Goal: Task Accomplishment & Management: Use online tool/utility

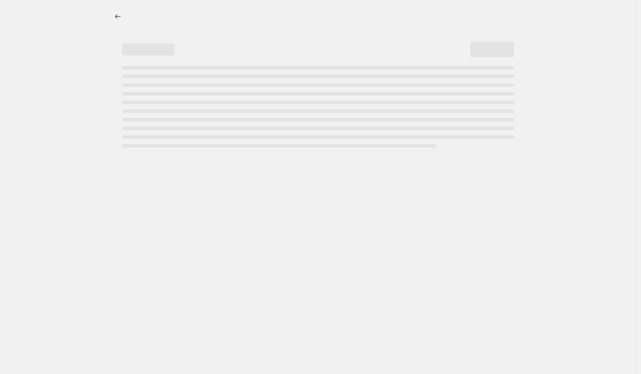
select select "percentage"
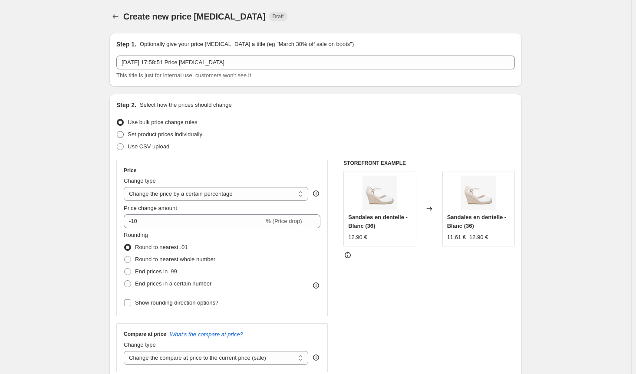
click at [123, 134] on span at bounding box center [120, 134] width 7 height 7
click at [117, 132] on input "Set product prices individually" at bounding box center [117, 131] width 0 height 0
radio input "true"
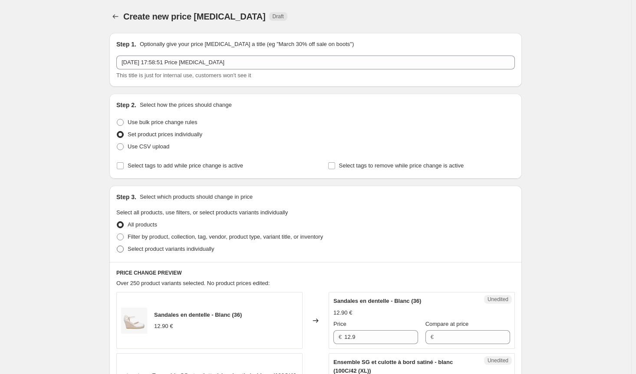
click at [124, 250] on span at bounding box center [120, 249] width 7 height 7
click at [117, 246] on input "Select product variants individually" at bounding box center [117, 246] width 0 height 0
radio input "true"
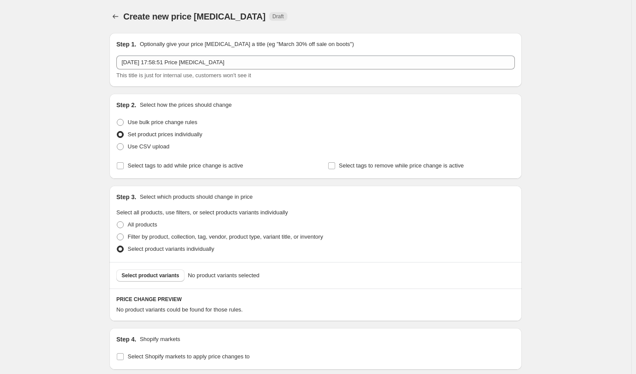
click at [145, 278] on span "Select product variants" at bounding box center [151, 275] width 58 height 7
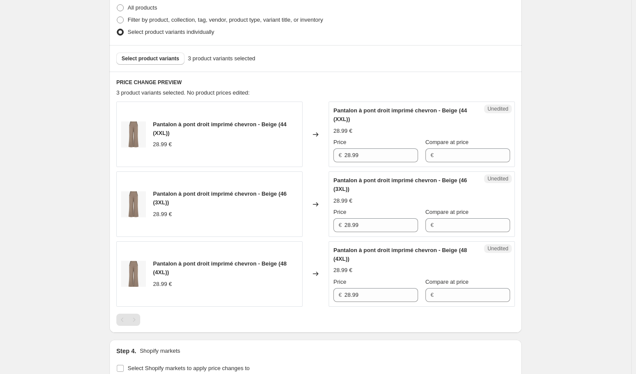
scroll to position [357, 0]
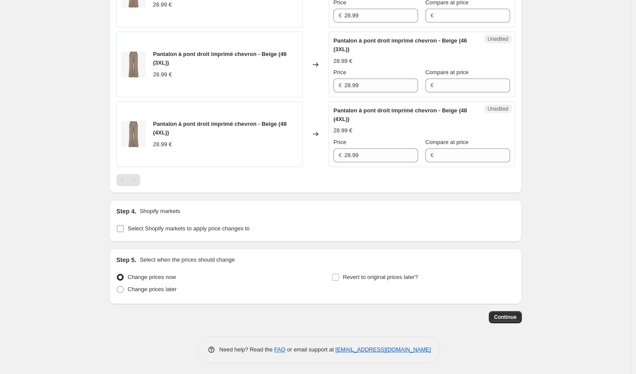
click at [120, 229] on input "Select Shopify markets to apply price changes to" at bounding box center [120, 228] width 7 height 7
checkbox input "true"
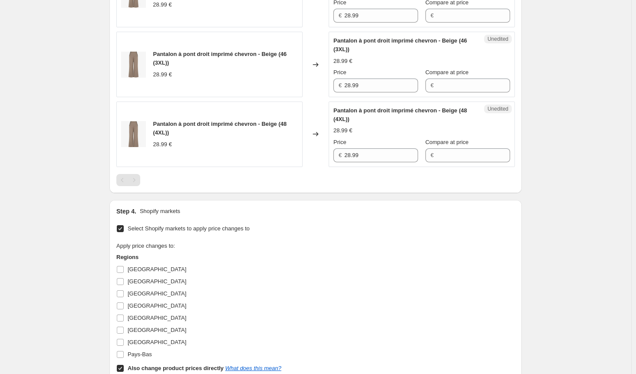
scroll to position [444, 0]
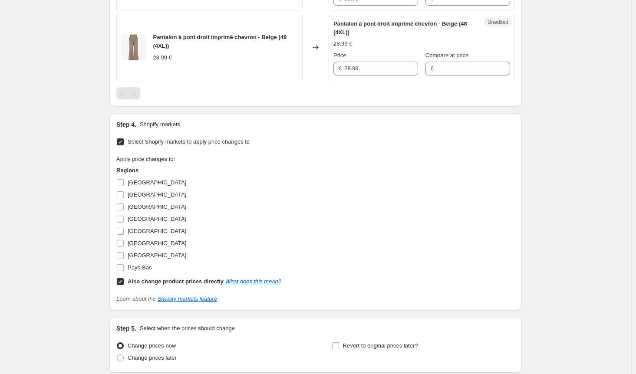
click at [126, 281] on label "Also change product prices directly What does this mean?" at bounding box center [198, 282] width 165 height 12
click at [124, 281] on input "Also change product prices directly What does this mean?" at bounding box center [120, 281] width 7 height 7
checkbox input "false"
click at [122, 179] on input "[GEOGRAPHIC_DATA]" at bounding box center [120, 182] width 7 height 7
checkbox input "true"
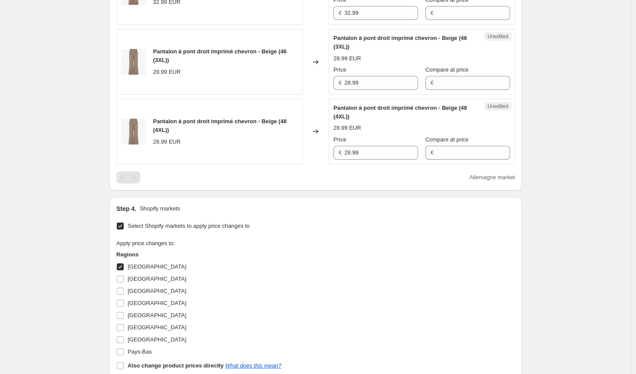
scroll to position [314, 0]
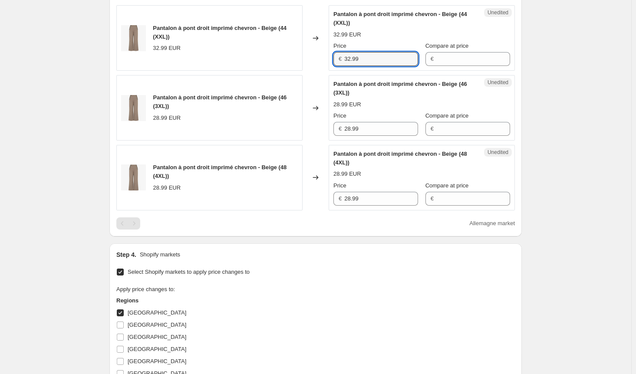
drag, startPoint x: 367, startPoint y: 57, endPoint x: 322, endPoint y: 60, distance: 45.3
click at [322, 60] on div "Pantalon à pont droit imprimé chevron - Beige (44 (XXL)) 32.99 EUR Changed to U…" at bounding box center [315, 38] width 399 height 66
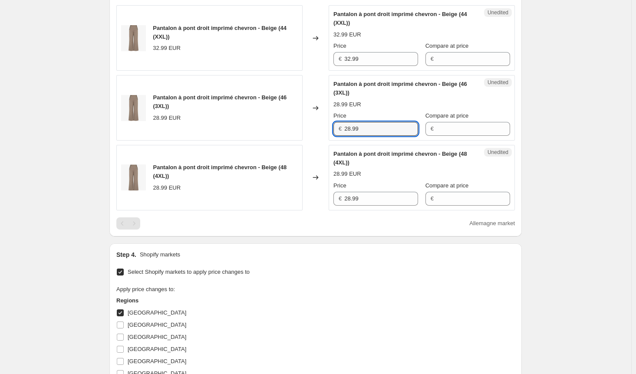
drag, startPoint x: 365, startPoint y: 130, endPoint x: 315, endPoint y: 128, distance: 50.4
click at [315, 128] on div "Pantalon à pont droit imprimé chevron - Beige (46 (3XL)) 28.99 EUR Changed to U…" at bounding box center [315, 108] width 399 height 66
paste input "32"
type input "32.99"
click at [331, 198] on div "Unedited [PERSON_NAME] à pont droit imprimé chevron - Beige (48 (4XL)) 28.99 EU…" at bounding box center [422, 178] width 186 height 66
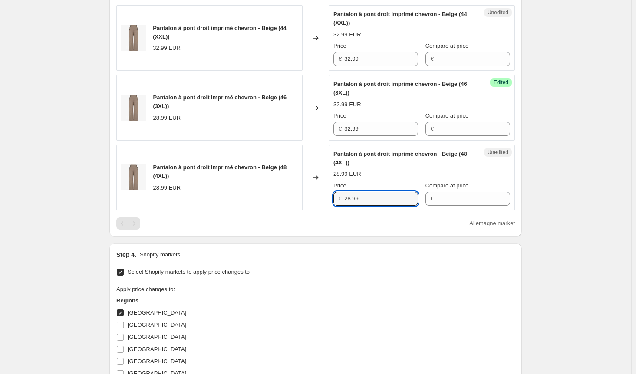
paste input "32"
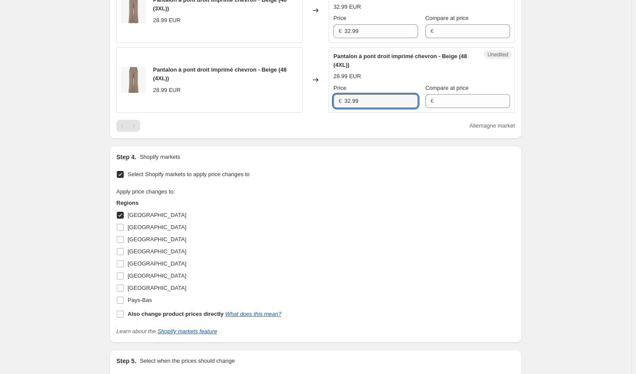
scroll to position [487, 0]
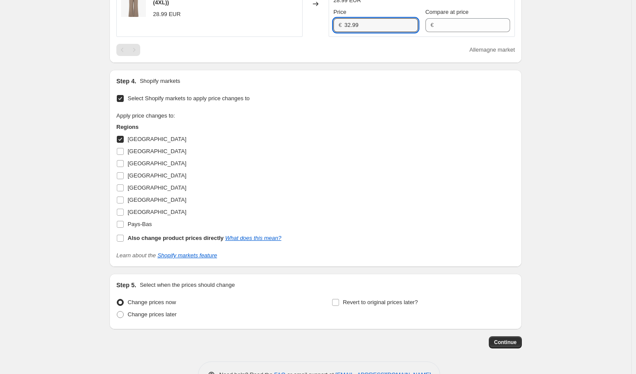
type input "32.99"
click at [122, 138] on input "[GEOGRAPHIC_DATA]" at bounding box center [120, 139] width 7 height 7
checkbox input "false"
click at [124, 151] on input "[GEOGRAPHIC_DATA]" at bounding box center [120, 151] width 7 height 7
checkbox input "true"
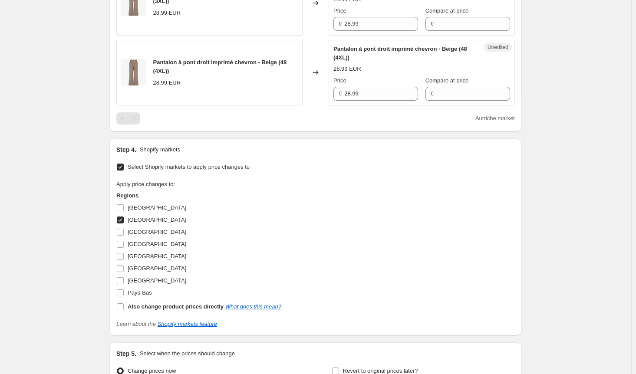
scroll to position [357, 0]
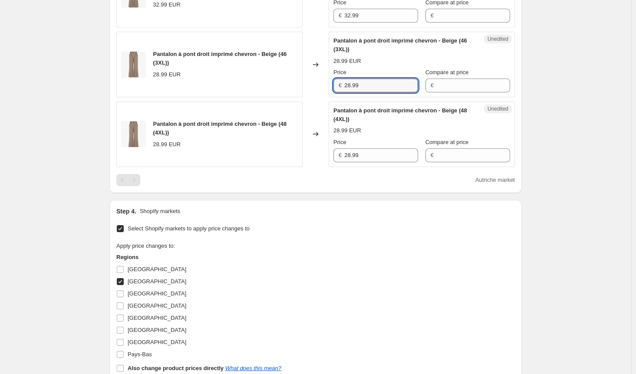
drag, startPoint x: 366, startPoint y: 85, endPoint x: 322, endPoint y: 76, distance: 44.7
click at [322, 76] on div "Pantalon à pont droit imprimé chevron - Beige (46 (3XL)) 28.99 EUR Changed to U…" at bounding box center [315, 65] width 399 height 66
paste input "32"
type input "32.99"
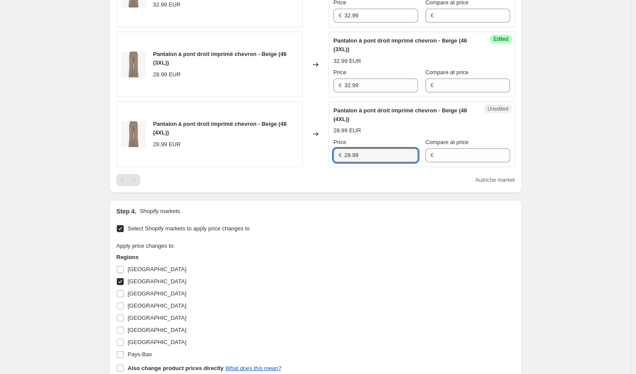
drag, startPoint x: 369, startPoint y: 153, endPoint x: 317, endPoint y: 153, distance: 52.1
click at [320, 153] on div "Pantalon à pont droit imprimé chevron - Beige (48 (4XL)) 28.99 EUR Changed to U…" at bounding box center [315, 135] width 399 height 66
paste input "32"
type input "32.99"
click at [334, 252] on div "Apply price changes to: Regions [GEOGRAPHIC_DATA] [GEOGRAPHIC_DATA] [GEOGRAPHIC…" at bounding box center [315, 308] width 399 height 133
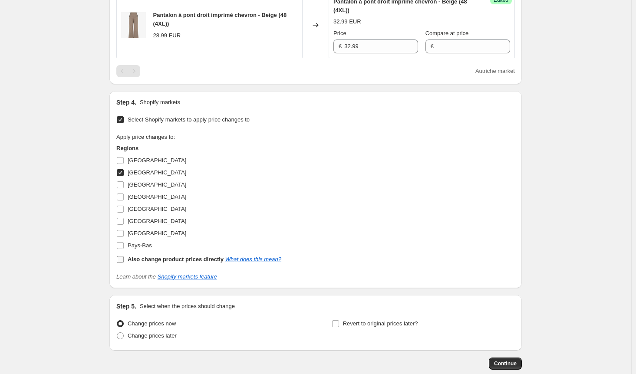
scroll to position [487, 0]
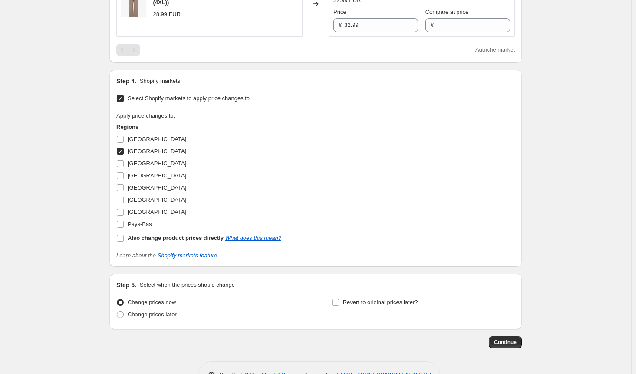
click at [120, 149] on input "[GEOGRAPHIC_DATA]" at bounding box center [120, 151] width 7 height 7
checkbox input "false"
click at [120, 224] on input "Pays-Bas" at bounding box center [120, 224] width 7 height 7
checkbox input "true"
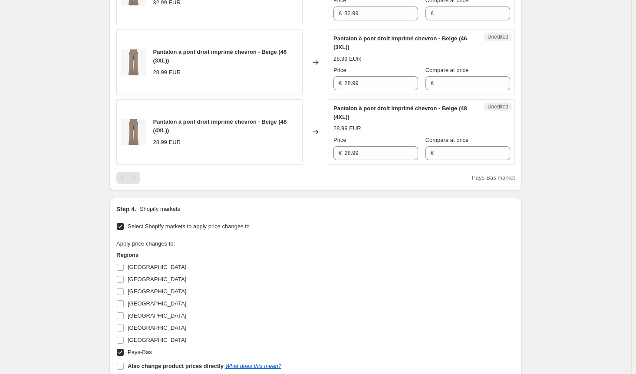
scroll to position [357, 0]
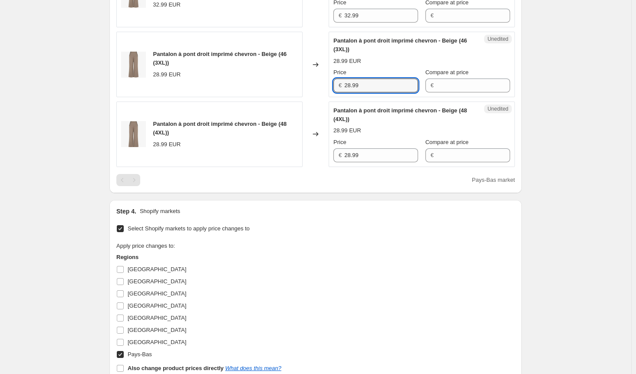
drag, startPoint x: 367, startPoint y: 84, endPoint x: 323, endPoint y: 85, distance: 44.8
click at [323, 85] on div "Pantalon à pont droit imprimé chevron - Beige (46 (3XL)) 28.99 EUR Changed to U…" at bounding box center [315, 65] width 399 height 66
paste input "32"
type input "32.99"
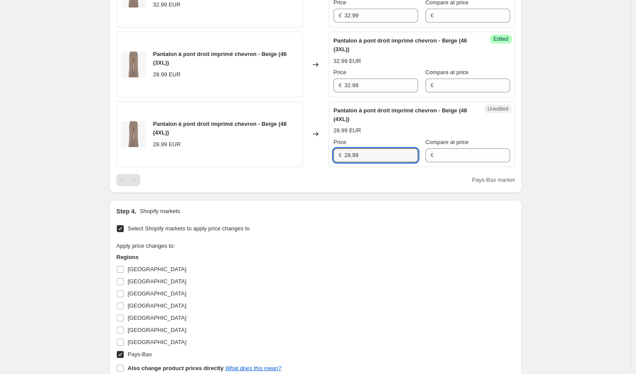
drag, startPoint x: 364, startPoint y: 155, endPoint x: 338, endPoint y: 157, distance: 26.2
click at [341, 156] on div "€ 28.99" at bounding box center [376, 156] width 85 height 14
paste input "32"
type input "32.99"
click at [347, 238] on div "Select Shopify markets to apply price changes to Apply price changes to: Region…" at bounding box center [315, 307] width 399 height 168
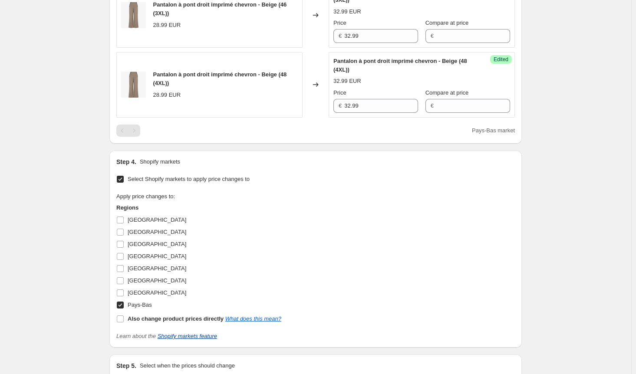
scroll to position [513, 0]
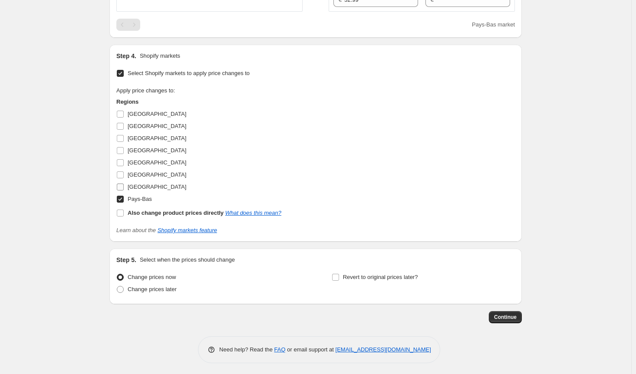
click at [124, 186] on input "[GEOGRAPHIC_DATA]" at bounding box center [120, 187] width 7 height 7
checkbox input "true"
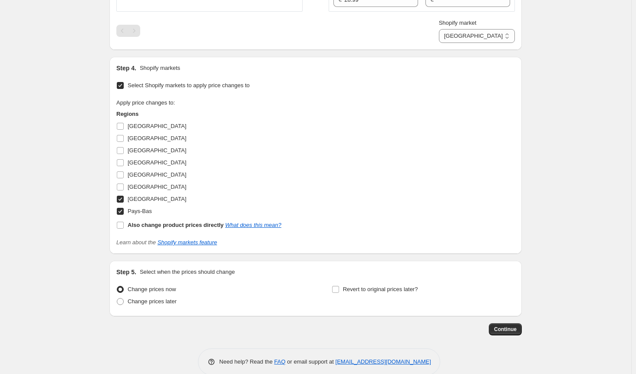
click at [123, 208] on input "Pays-Bas" at bounding box center [120, 211] width 7 height 7
checkbox input "false"
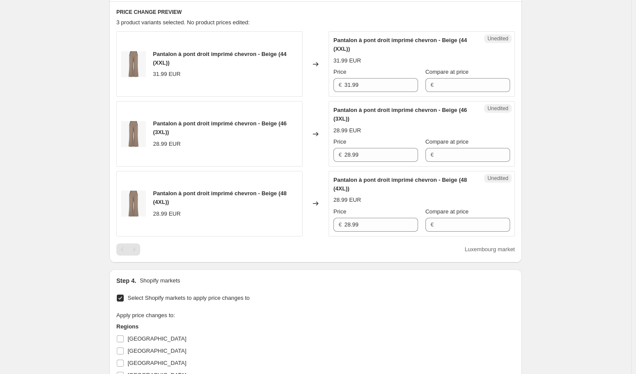
scroll to position [252, 0]
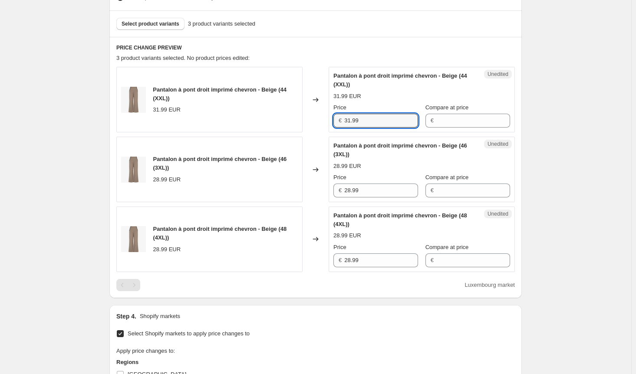
drag, startPoint x: 362, startPoint y: 121, endPoint x: 323, endPoint y: 113, distance: 39.4
click at [324, 113] on div "Pantalon à pont droit imprimé chevron - Beige (44 (XXL)) 31.99 EUR Changed to U…" at bounding box center [315, 100] width 399 height 66
drag, startPoint x: 365, startPoint y: 188, endPoint x: 319, endPoint y: 189, distance: 46.5
click at [320, 189] on div "Pantalon à pont droit imprimé chevron - Beige (46 (3XL)) 28.99 EUR Changed to U…" at bounding box center [315, 170] width 399 height 66
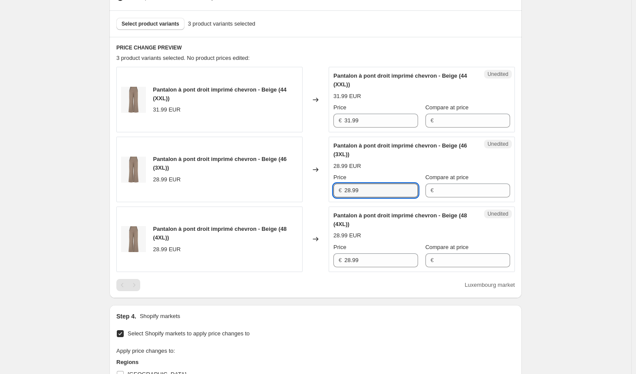
paste input "31"
type input "31.99"
click at [333, 265] on div "Unedited [PERSON_NAME] à pont droit imprimé chevron - Beige (48 (4XL)) 28.99 EU…" at bounding box center [422, 240] width 186 height 66
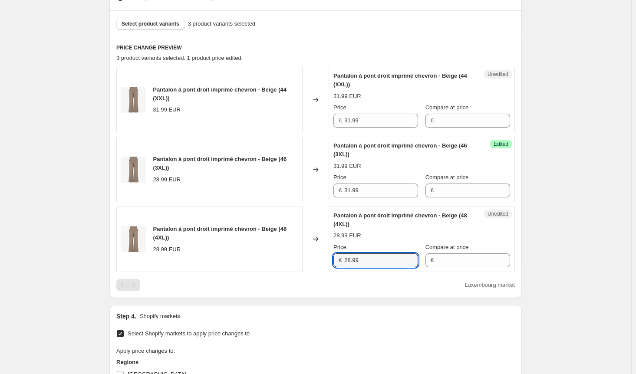
paste input "31"
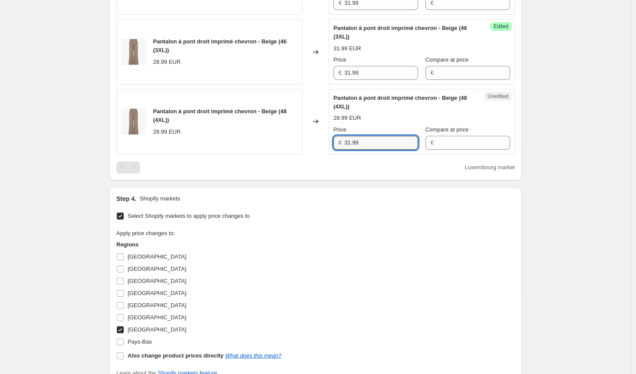
scroll to position [426, 0]
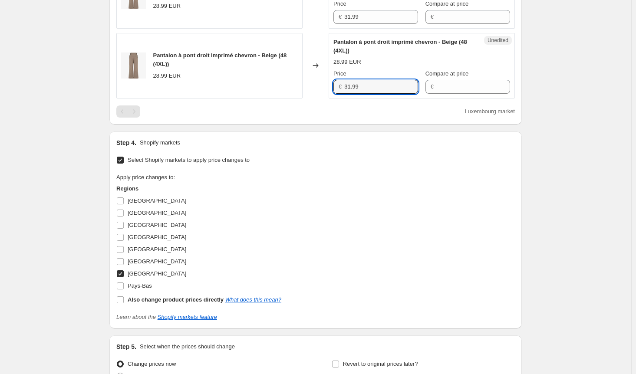
type input "31.99"
click at [122, 271] on input "[GEOGRAPHIC_DATA]" at bounding box center [120, 274] width 7 height 7
checkbox input "false"
click at [122, 258] on input "[GEOGRAPHIC_DATA]" at bounding box center [120, 261] width 7 height 7
checkbox input "true"
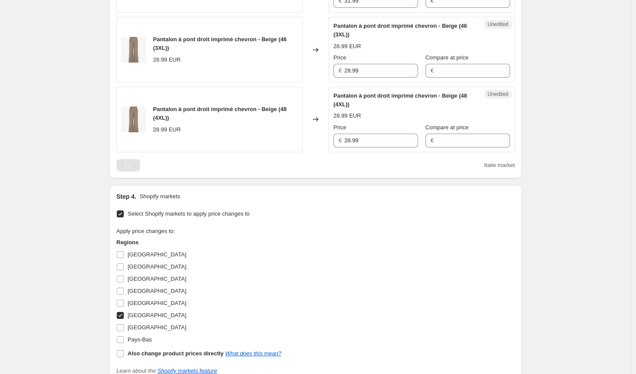
scroll to position [252, 0]
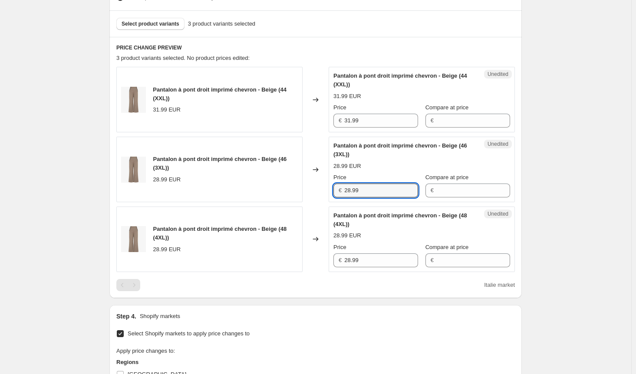
drag, startPoint x: 307, startPoint y: 188, endPoint x: 292, endPoint y: 188, distance: 14.3
click at [292, 188] on div "Pantalon à pont droit imprimé chevron - Beige (46 (3XL)) 28.99 EUR Changed to U…" at bounding box center [315, 170] width 399 height 66
paste input "31"
type input "31.99"
drag, startPoint x: 364, startPoint y: 261, endPoint x: 322, endPoint y: 258, distance: 42.7
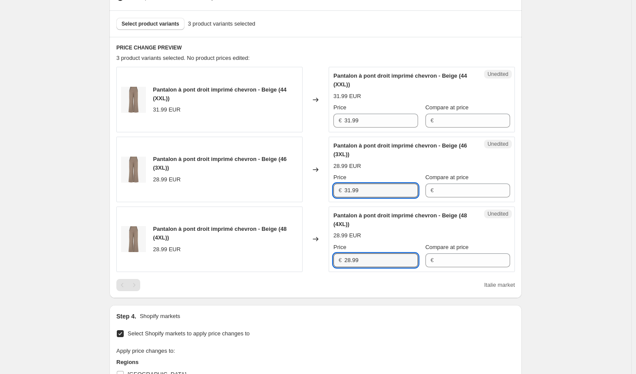
click at [322, 258] on div "Pantalon à pont droit imprimé chevron - Beige (48 (4XL)) 28.99 EUR Changed to U…" at bounding box center [315, 240] width 399 height 66
paste input "31"
type input "31.99"
click at [328, 312] on div "Step 4. Shopify markets" at bounding box center [315, 316] width 399 height 9
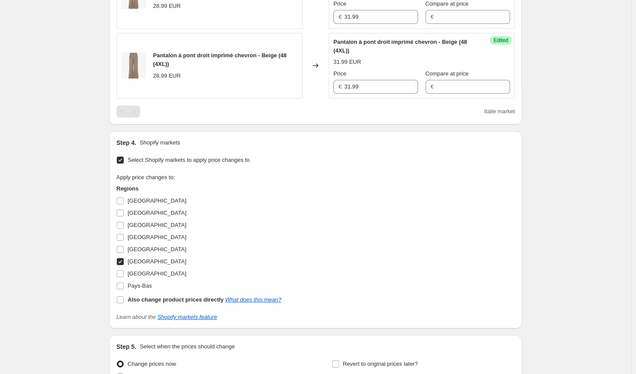
scroll to position [426, 0]
click at [121, 260] on input "[GEOGRAPHIC_DATA]" at bounding box center [120, 261] width 7 height 7
checkbox input "false"
click at [121, 226] on input "[GEOGRAPHIC_DATA]" at bounding box center [120, 225] width 7 height 7
checkbox input "true"
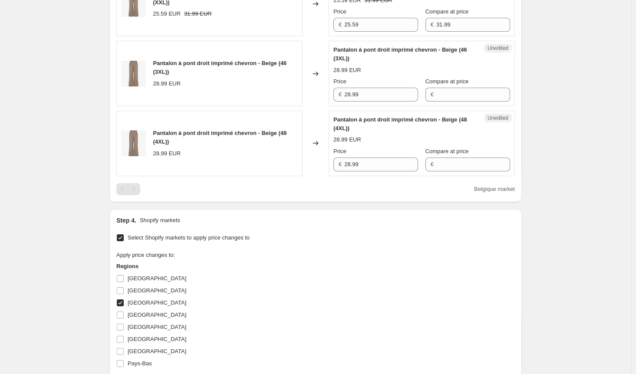
scroll to position [252, 0]
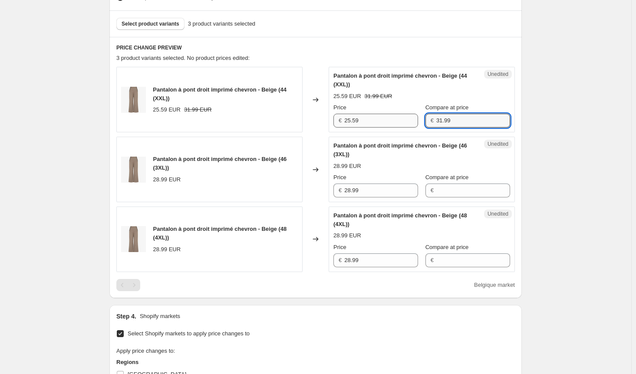
drag, startPoint x: 448, startPoint y: 122, endPoint x: 411, endPoint y: 120, distance: 37.0
click at [410, 118] on div "Price € 25.59 Compare at price € 31.99" at bounding box center [422, 115] width 177 height 24
click at [447, 195] on input "Compare at price" at bounding box center [474, 191] width 74 height 14
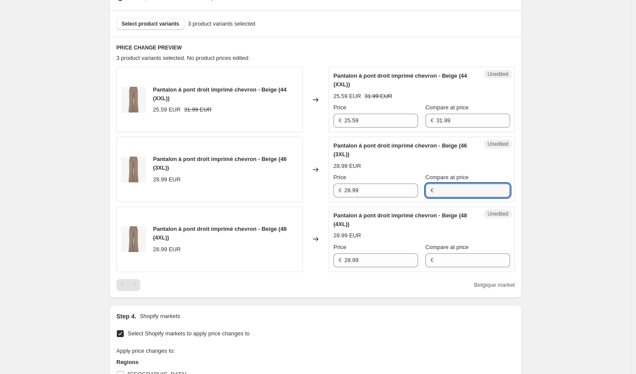
paste input "31.99"
type input "31.99"
click at [443, 259] on input "Compare at price" at bounding box center [474, 261] width 74 height 14
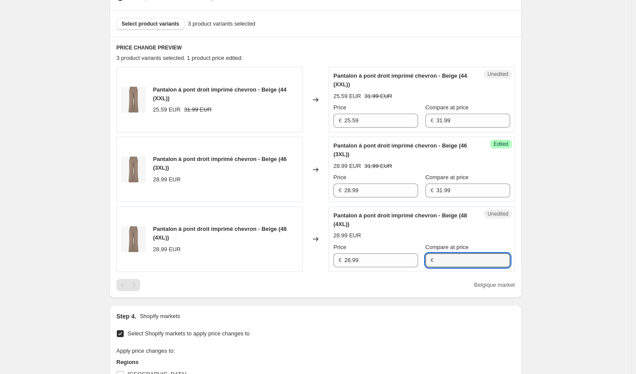
paste input "31.99"
type input "31.99"
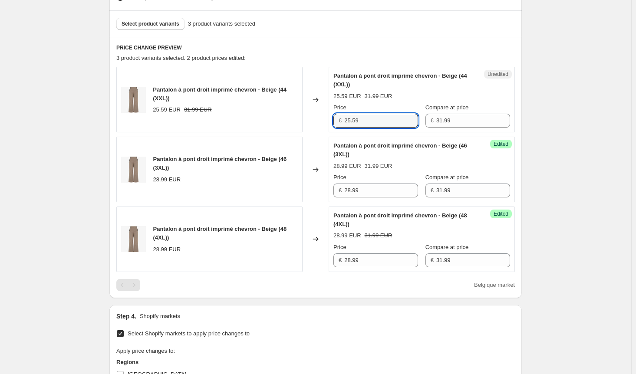
drag, startPoint x: 371, startPoint y: 118, endPoint x: 299, endPoint y: 116, distance: 71.7
click at [299, 116] on div "Pantalon à pont droit imprimé chevron - Beige (44 (XXL)) 25.59 EUR 31.99 EUR Ch…" at bounding box center [315, 100] width 399 height 66
drag, startPoint x: 362, startPoint y: 192, endPoint x: 335, endPoint y: 192, distance: 26.5
click at [335, 192] on div "€ 28.99" at bounding box center [376, 191] width 85 height 14
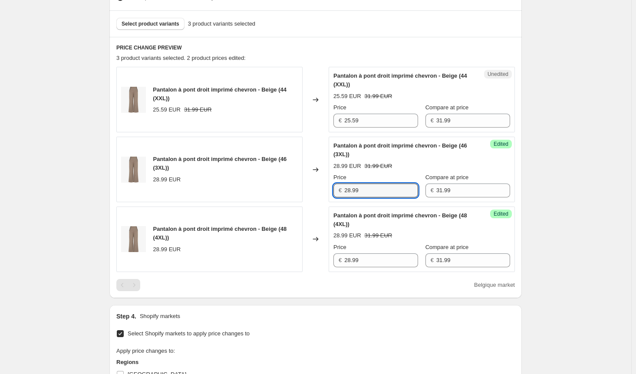
paste input "5.5"
type input "25.59"
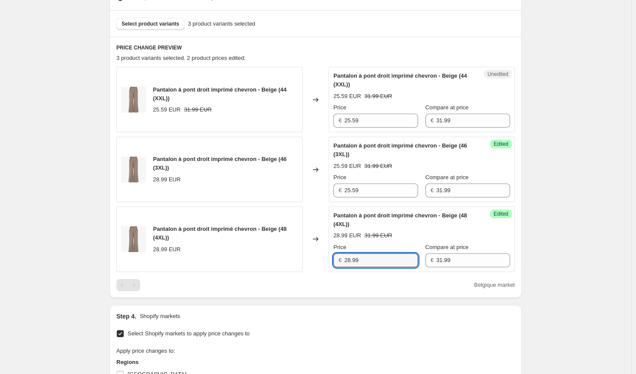
drag, startPoint x: 363, startPoint y: 257, endPoint x: 323, endPoint y: 260, distance: 40.1
click at [332, 258] on div "Success Edited [PERSON_NAME] à pont droit imprimé chevron - Beige (48 (4XL)) 28…" at bounding box center [422, 240] width 186 height 66
paste input "5.5"
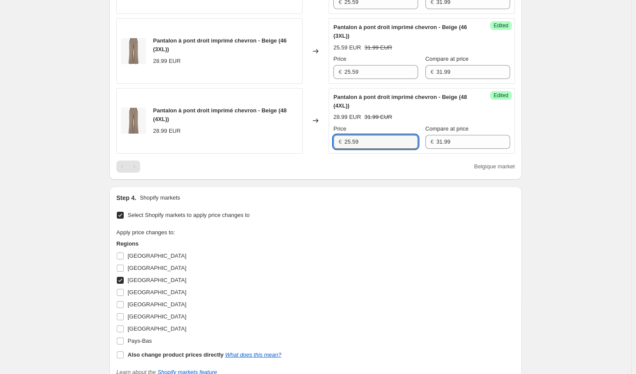
scroll to position [382, 0]
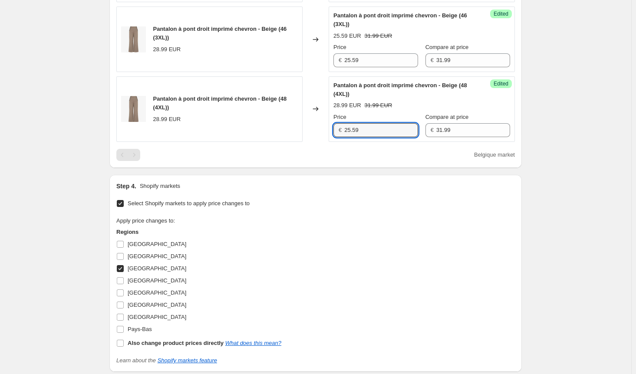
type input "25.59"
click at [121, 268] on input "[GEOGRAPHIC_DATA]" at bounding box center [120, 268] width 7 height 7
checkbox input "false"
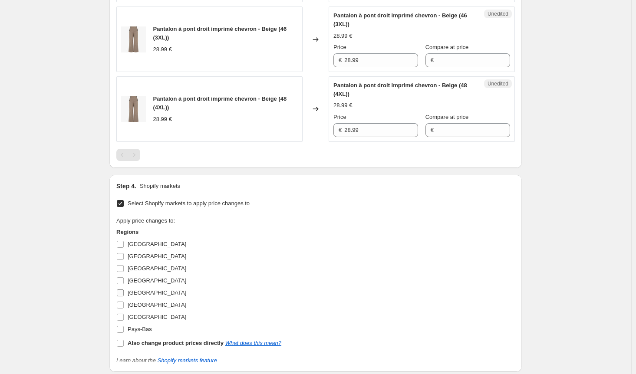
click at [123, 291] on input "[GEOGRAPHIC_DATA]" at bounding box center [120, 293] width 7 height 7
checkbox input "true"
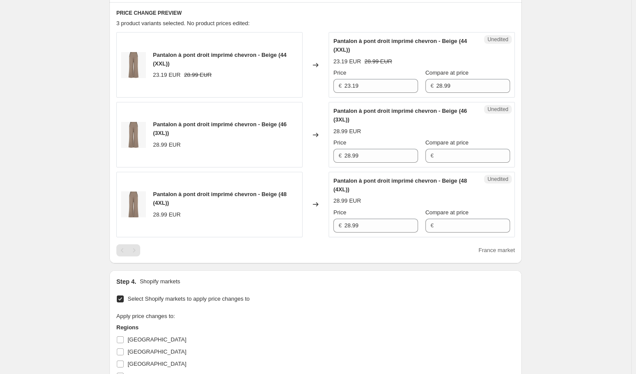
scroll to position [252, 0]
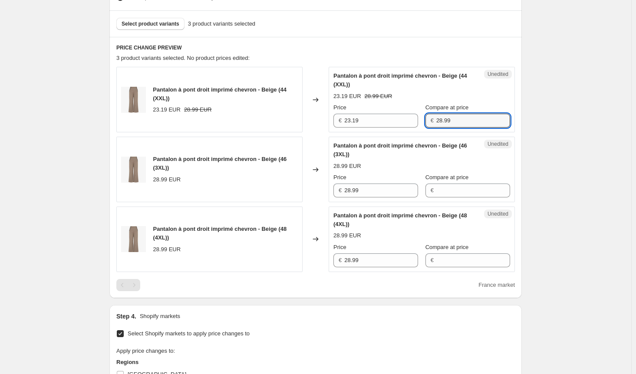
click at [394, 111] on div "Price € 23.19 Compare at price € 28.99" at bounding box center [422, 115] width 177 height 24
click at [447, 194] on input "Compare at price" at bounding box center [474, 191] width 74 height 14
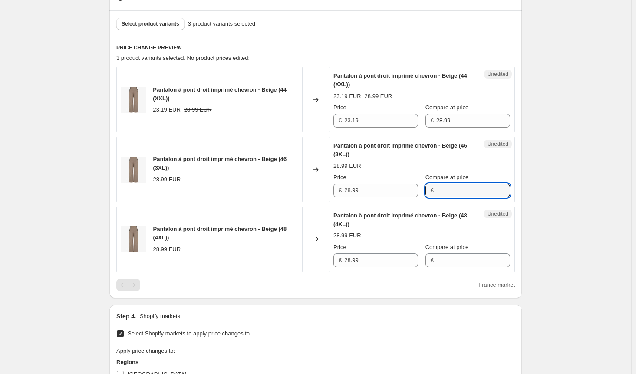
paste input "28.99"
type input "28.99"
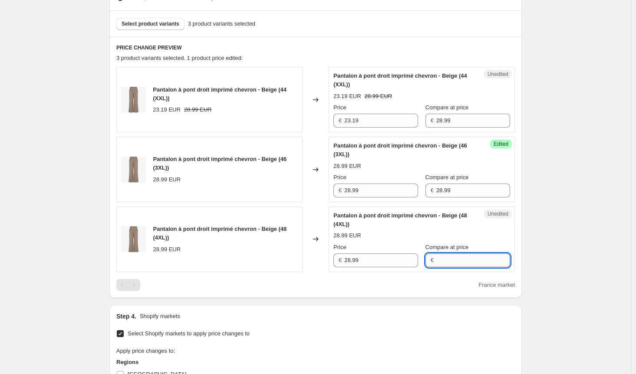
click at [440, 259] on input "Compare at price" at bounding box center [474, 261] width 74 height 14
paste input "28.99"
type input "28.99"
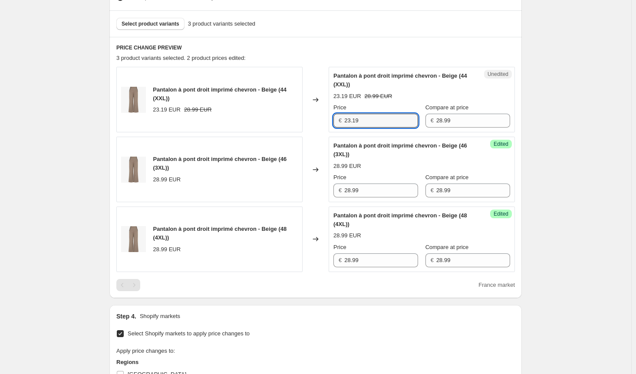
click at [304, 117] on div "Pantalon à pont droit imprimé chevron - Beige (44 (XXL)) 23.19 EUR 28.99 EUR Ch…" at bounding box center [315, 100] width 399 height 66
drag, startPoint x: 344, startPoint y: 187, endPoint x: 330, endPoint y: 187, distance: 13.9
click at [331, 187] on div "Success Edited [PERSON_NAME] à pont droit imprimé chevron - Beige (46 (3XL)) 28…" at bounding box center [422, 170] width 186 height 66
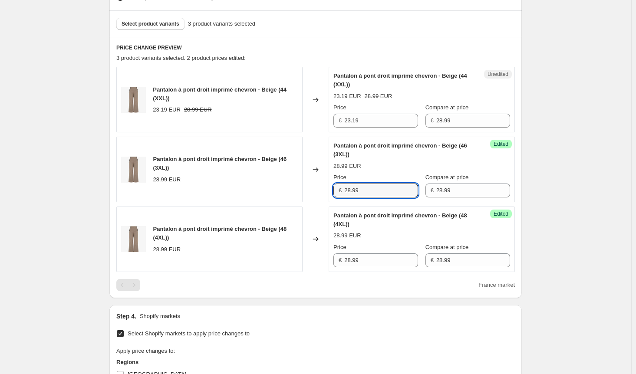
paste input "3.1"
type input "23.19"
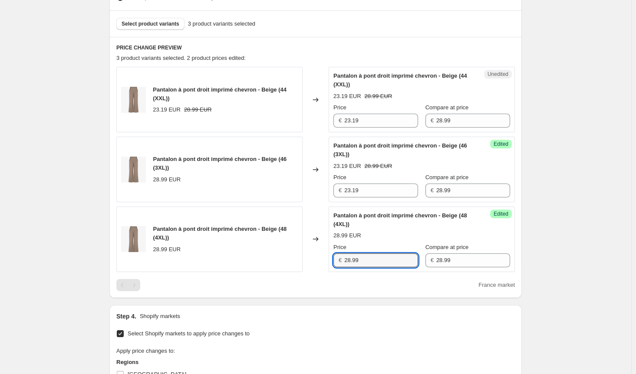
drag, startPoint x: 369, startPoint y: 261, endPoint x: 315, endPoint y: 259, distance: 54.8
click at [315, 259] on div "Pantalon à pont droit imprimé chevron - Beige (48 (4XL)) 28.99 EUR Changed to S…" at bounding box center [315, 240] width 399 height 66
paste input "3.1"
type input "23.19"
click at [339, 312] on div "Step 4. Shopify markets" at bounding box center [315, 316] width 399 height 9
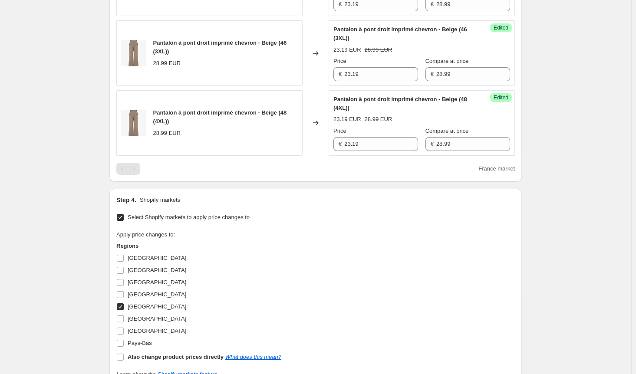
scroll to position [469, 0]
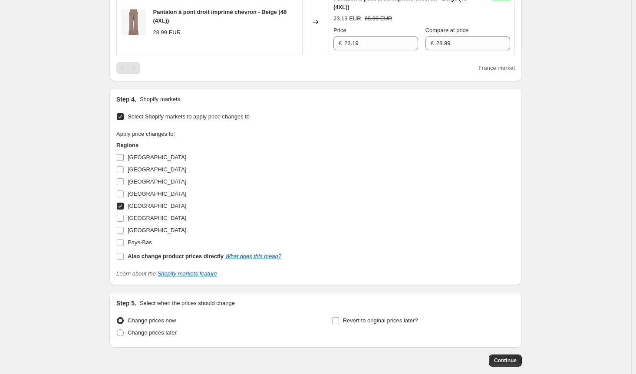
click at [124, 154] on input "[GEOGRAPHIC_DATA]" at bounding box center [120, 157] width 7 height 7
checkbox input "true"
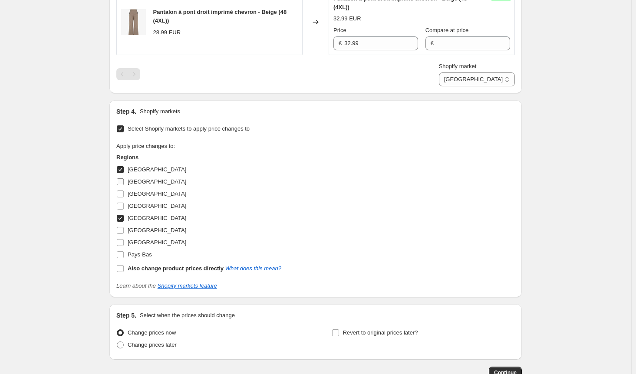
click at [124, 183] on input "[GEOGRAPHIC_DATA]" at bounding box center [120, 182] width 7 height 7
checkbox input "true"
click at [122, 193] on input "[GEOGRAPHIC_DATA]" at bounding box center [120, 194] width 7 height 7
checkbox input "true"
click at [124, 230] on input "[GEOGRAPHIC_DATA]" at bounding box center [120, 230] width 7 height 7
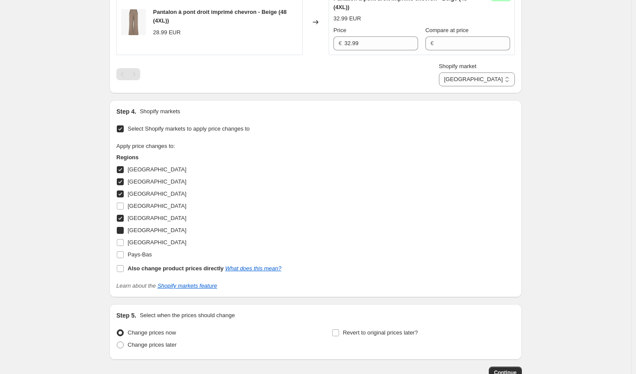
checkbox input "true"
click at [123, 242] on input "[GEOGRAPHIC_DATA]" at bounding box center [120, 242] width 7 height 7
checkbox input "true"
click at [122, 253] on input "Pays-Bas" at bounding box center [120, 255] width 7 height 7
checkbox input "true"
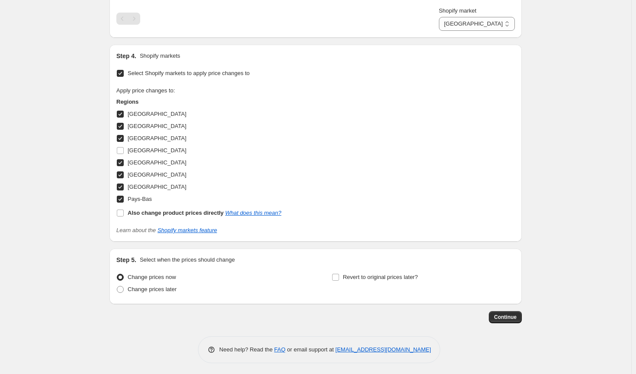
scroll to position [525, 0]
click at [507, 314] on span "Continue" at bounding box center [505, 317] width 23 height 7
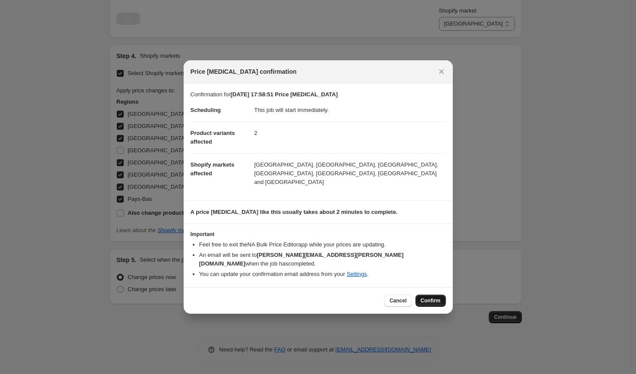
click at [426, 298] on span "Confirm" at bounding box center [431, 301] width 20 height 7
